Goal: Task Accomplishment & Management: Use online tool/utility

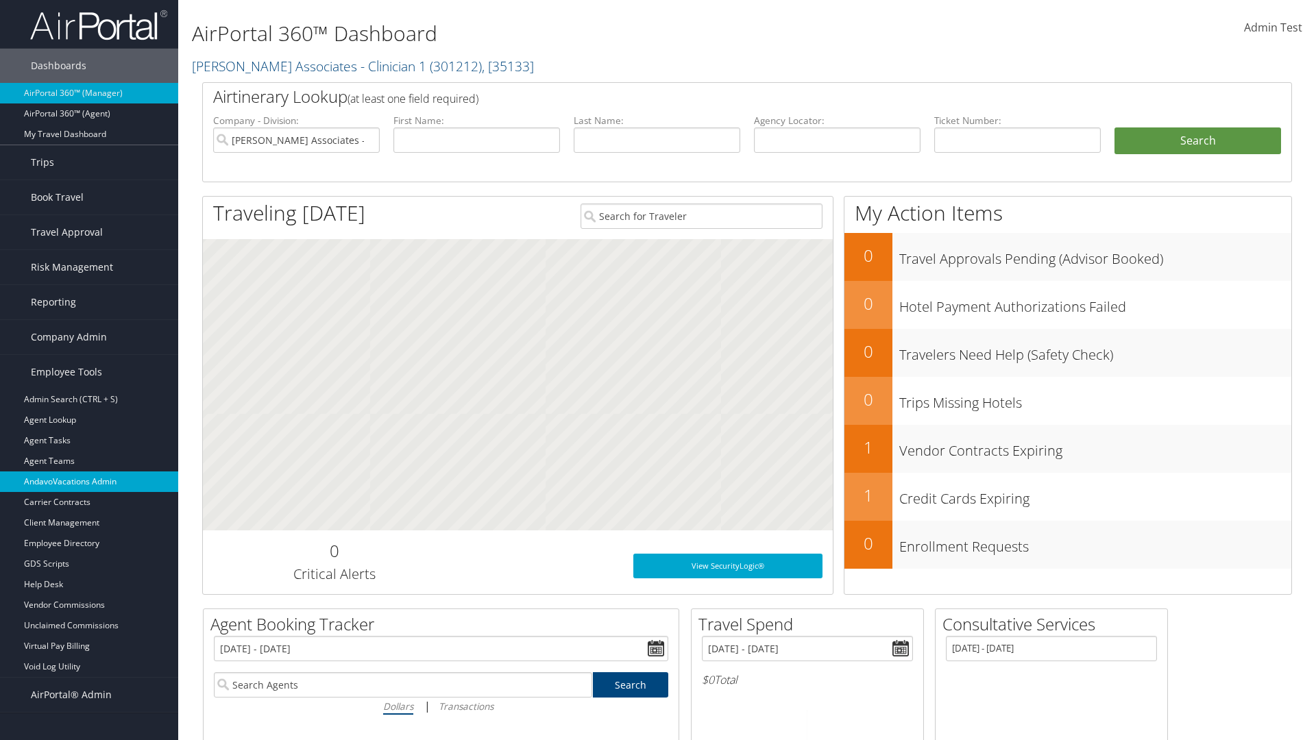
click at [89, 482] on link "AndavoVacations Admin" at bounding box center [89, 482] width 178 height 21
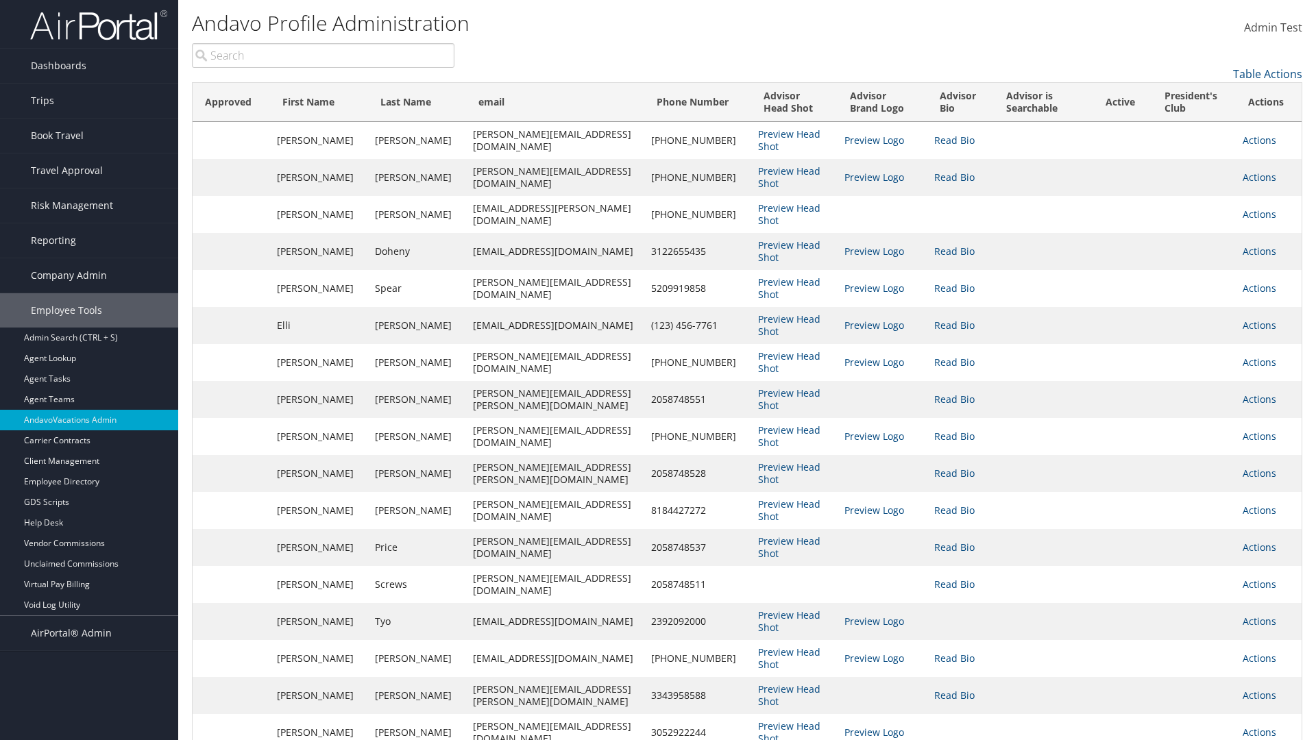
click at [323, 56] on input "search" at bounding box center [323, 55] width 263 height 25
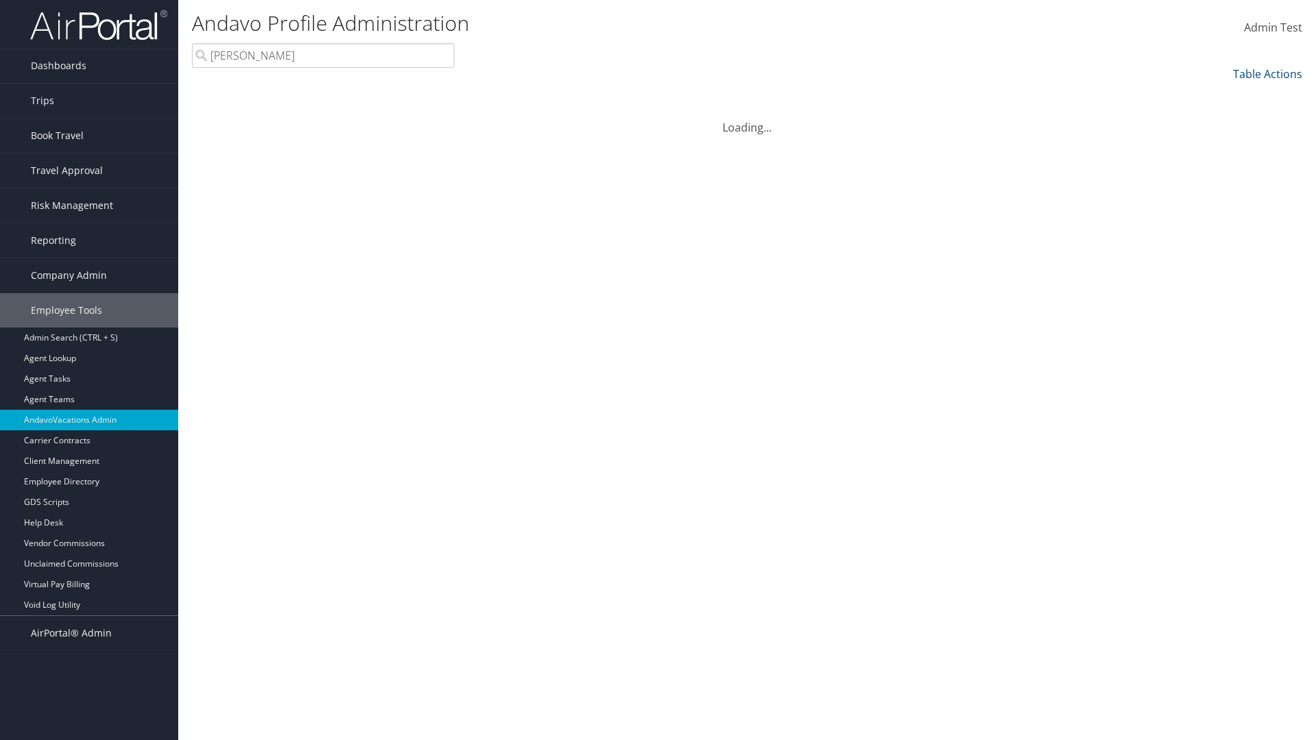
type input "[PERSON_NAME]"
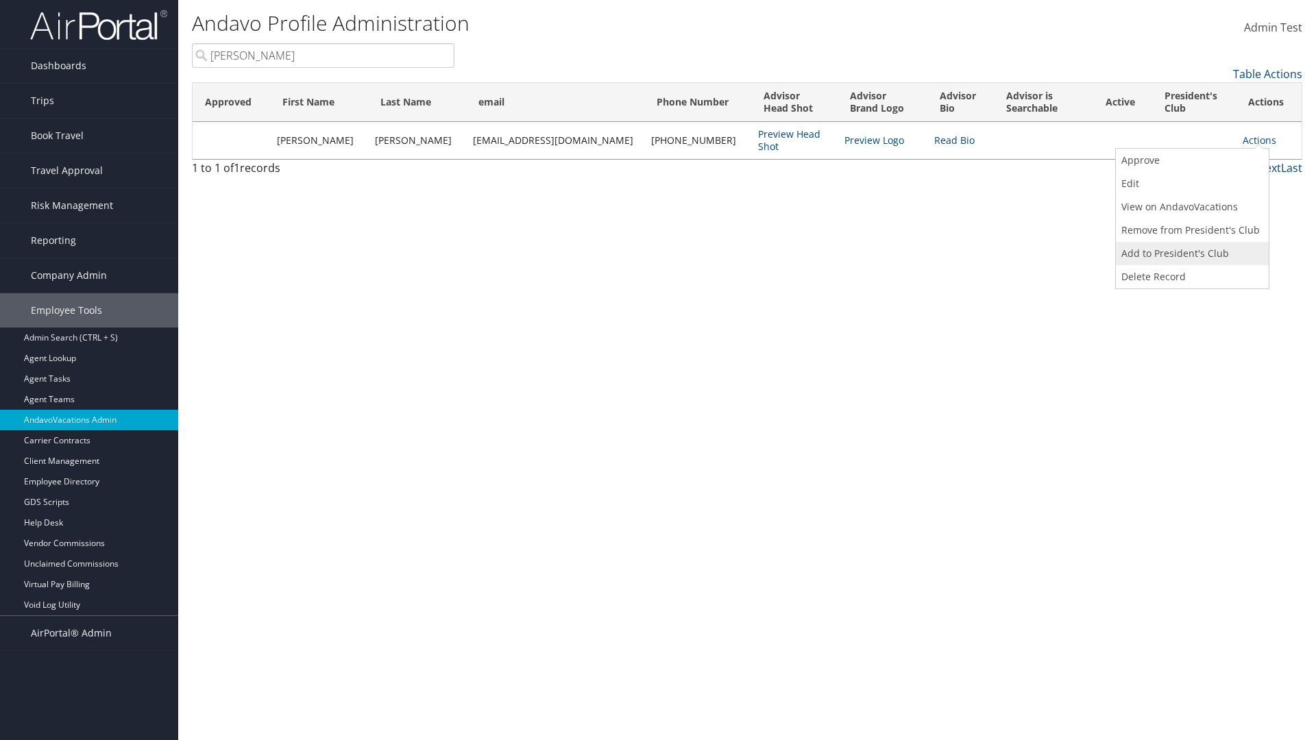
click at [1191, 254] on link "Add to President's Club" at bounding box center [1190, 253] width 149 height 23
